Goal: Transaction & Acquisition: Subscribe to service/newsletter

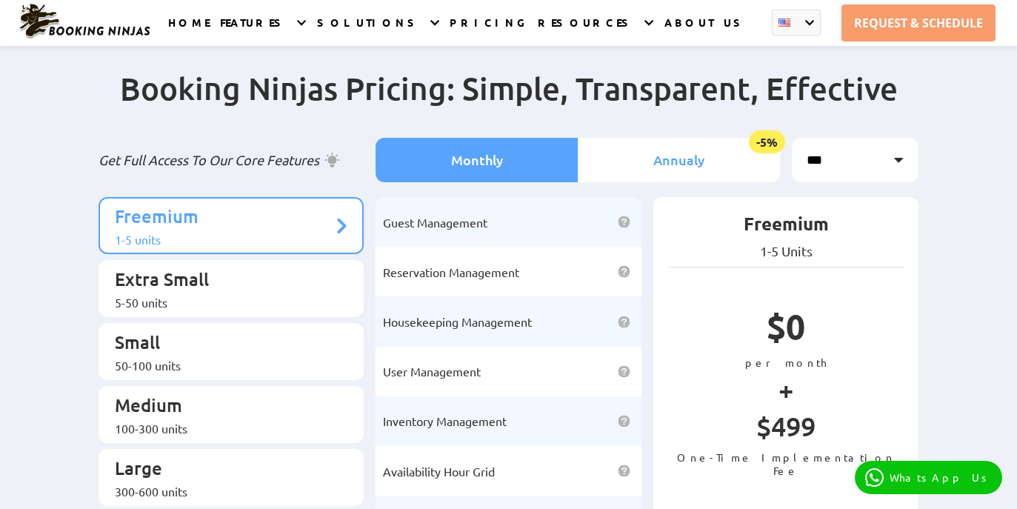
scroll to position [12, 0]
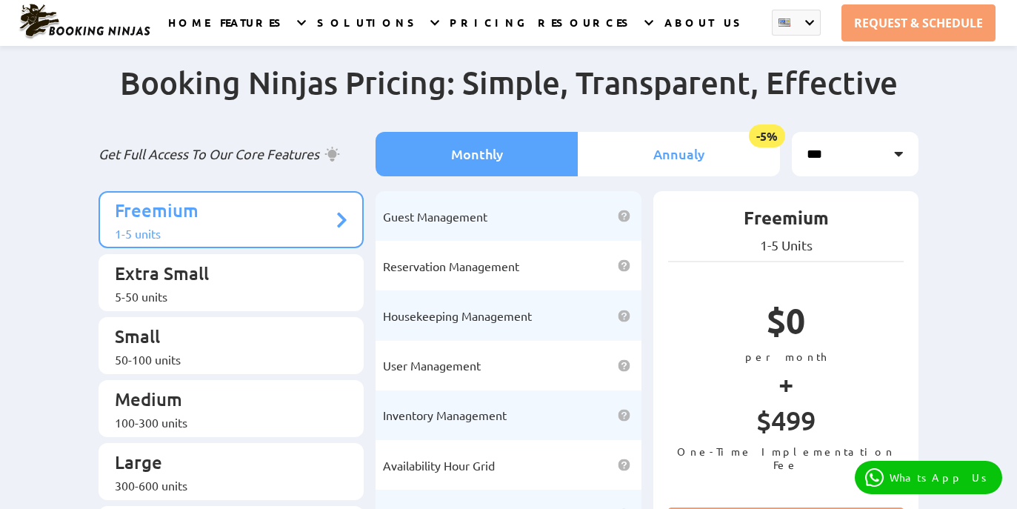
click at [641, 166] on li "Annualy -5%" at bounding box center [679, 154] width 202 height 44
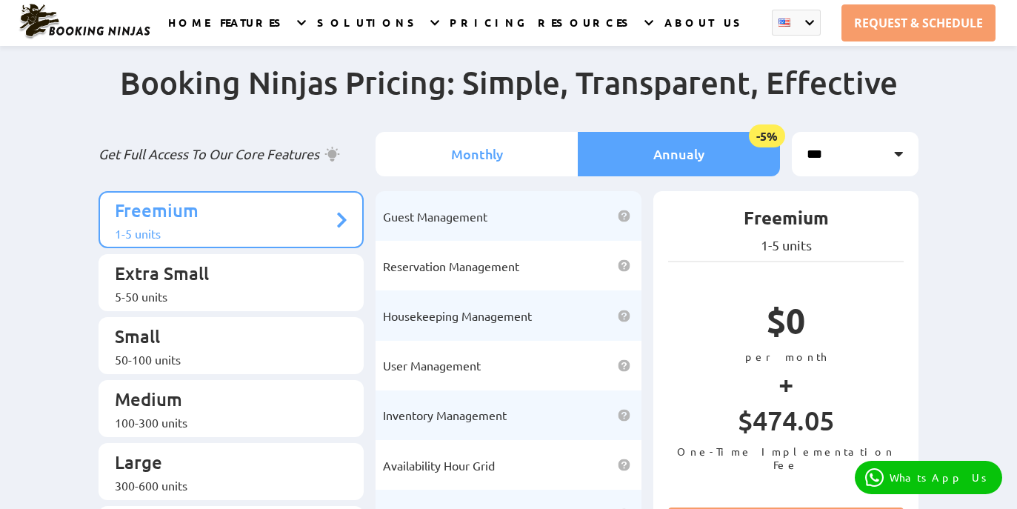
click at [526, 147] on li "Monthly" at bounding box center [477, 154] width 202 height 44
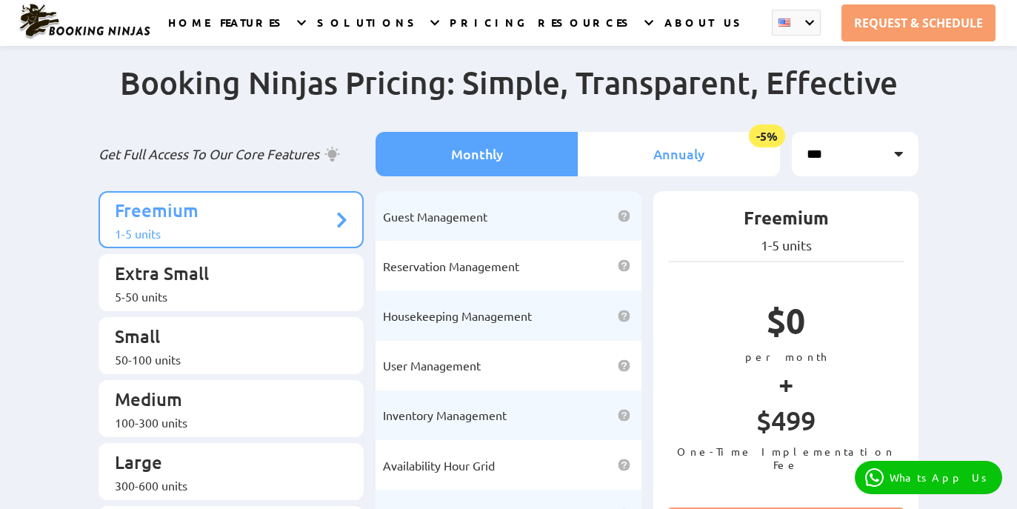
click at [687, 149] on li "Annualy -5%" at bounding box center [679, 154] width 202 height 44
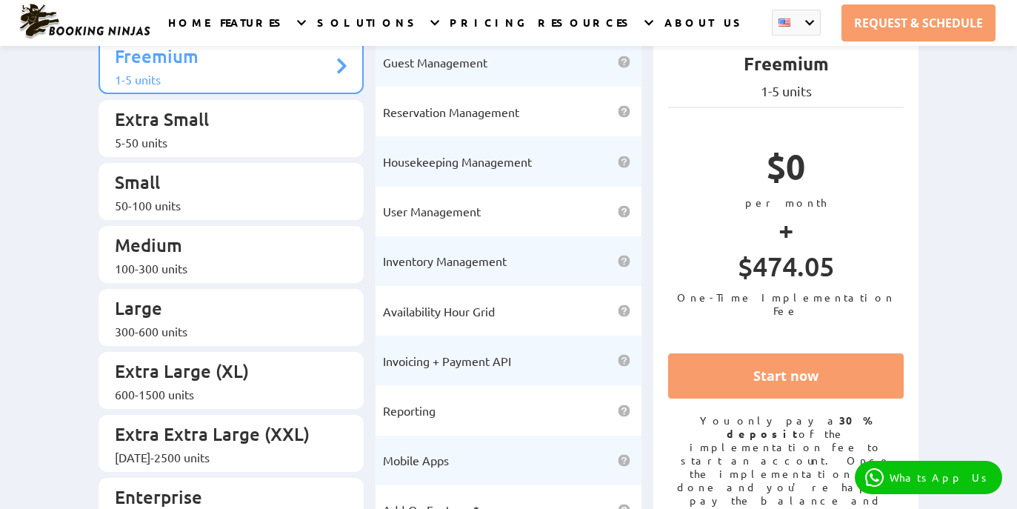
scroll to position [163, 0]
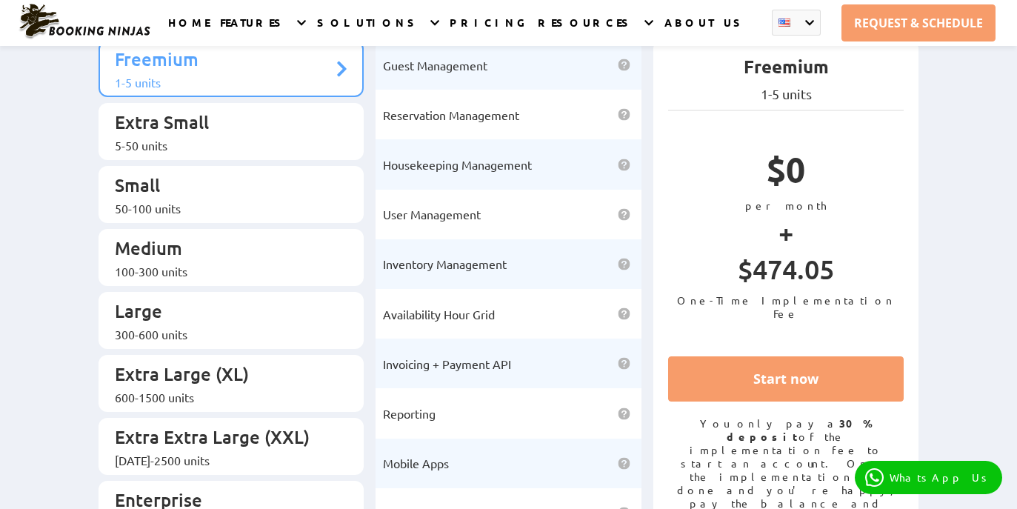
click at [469, 113] on li "Reservation Management Save up on operational costs by digitizing your reservat…" at bounding box center [509, 115] width 266 height 50
click at [468, 107] on span "Reservation Management" at bounding box center [451, 114] width 136 height 15
click at [229, 201] on div "50-100 units" at bounding box center [224, 208] width 219 height 15
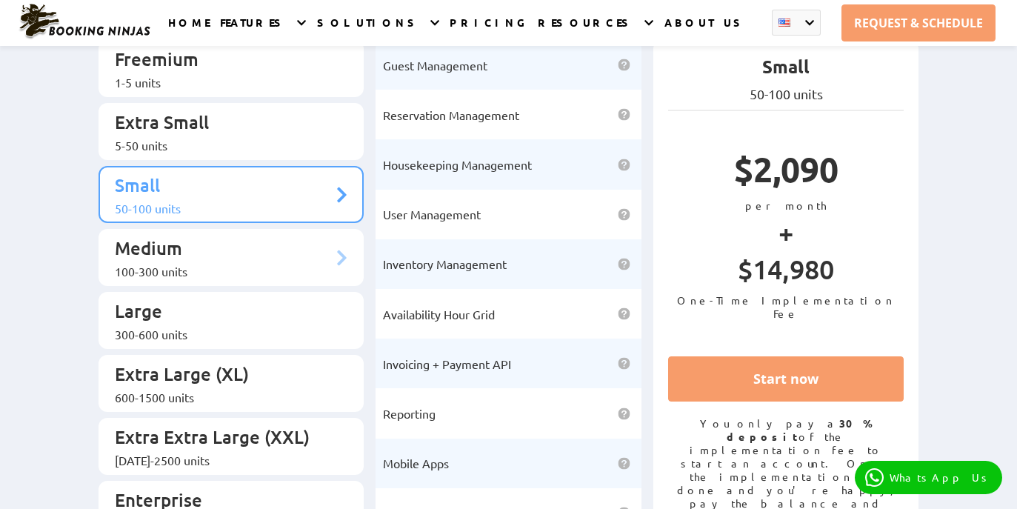
click at [230, 236] on p "Medium" at bounding box center [224, 249] width 219 height 27
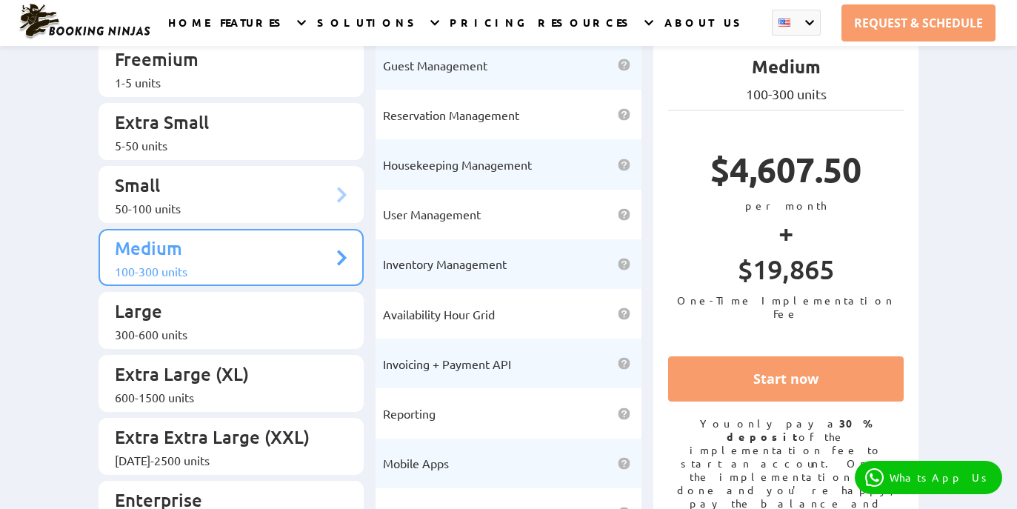
click at [234, 201] on div "50-100 units" at bounding box center [224, 208] width 219 height 15
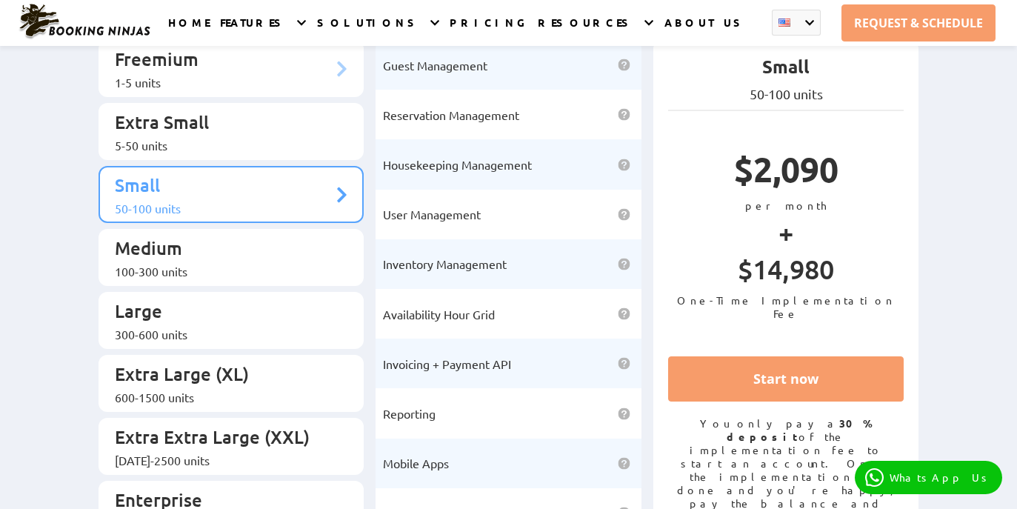
click at [245, 81] on div "1-5 units" at bounding box center [224, 82] width 219 height 15
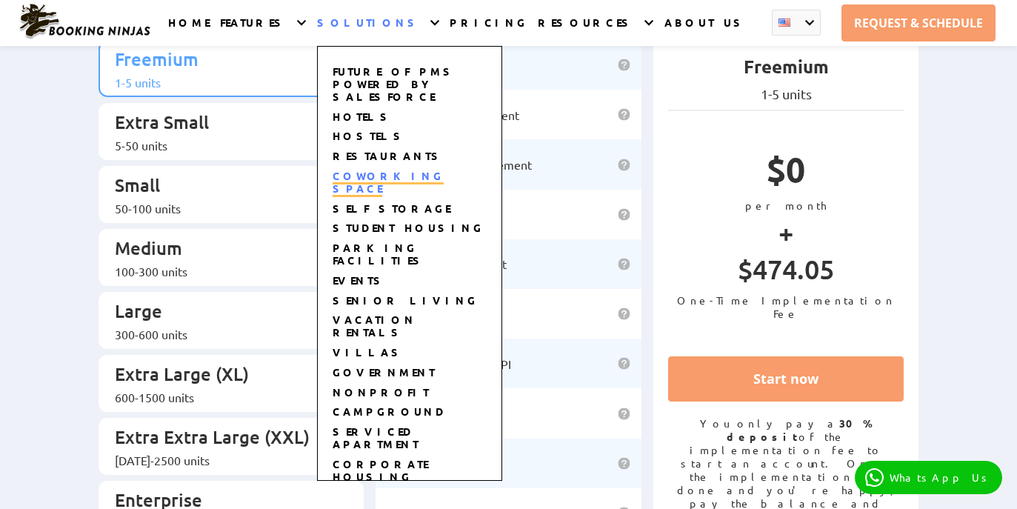
click at [405, 169] on link "COWORKING SPACE" at bounding box center [388, 183] width 111 height 28
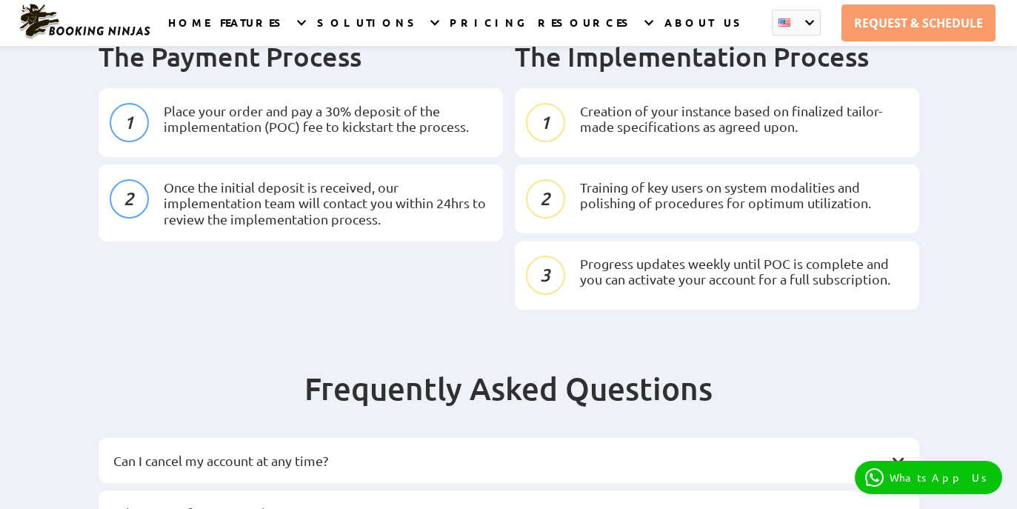
scroll to position [1947, 0]
